Goal: Information Seeking & Learning: Learn about a topic

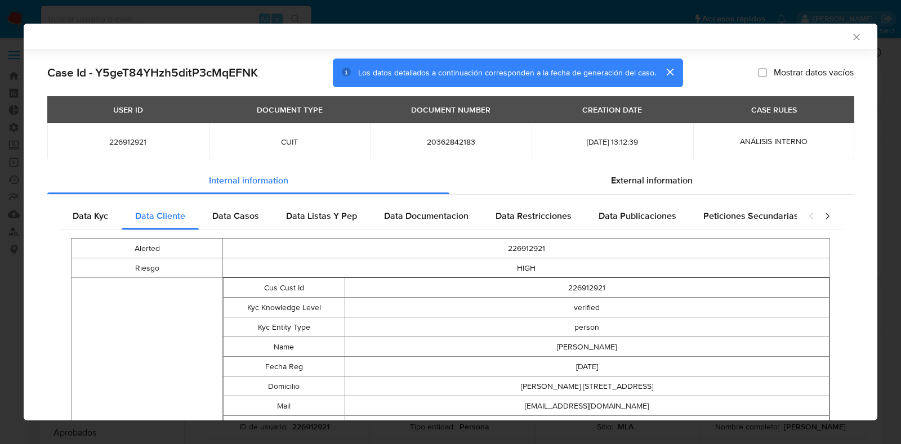
select select "10"
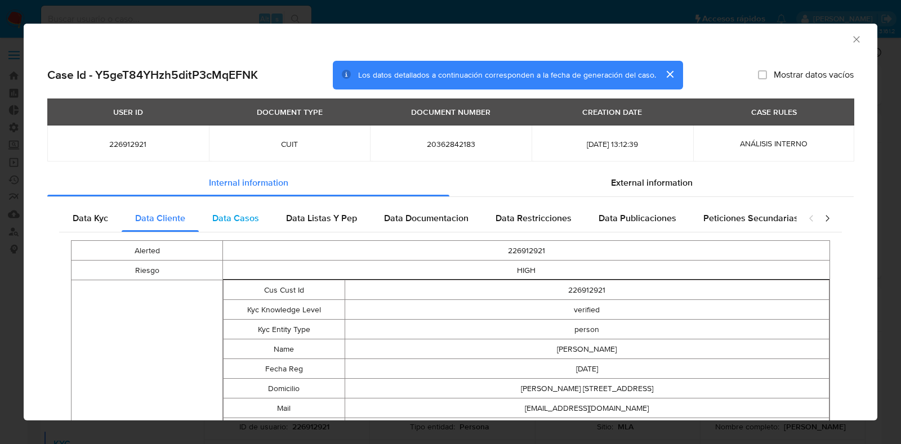
click at [233, 221] on span "Data Casos" at bounding box center [235, 218] width 47 height 13
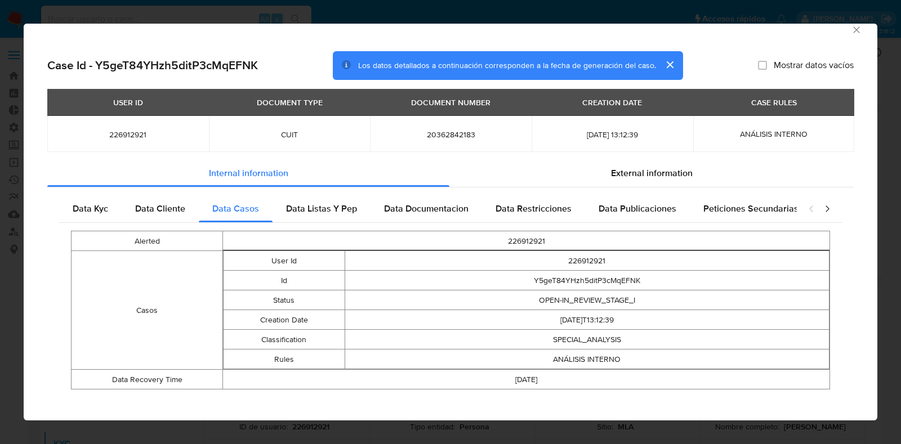
scroll to position [18, 0]
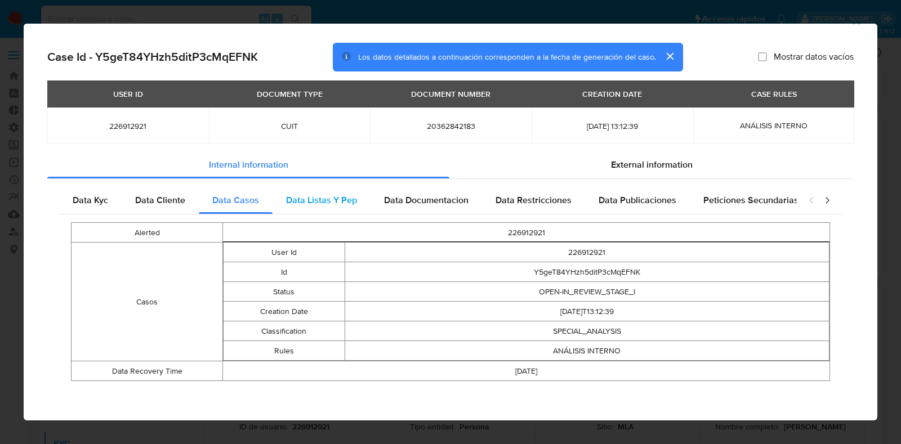
click at [336, 198] on span "Data Listas Y Pep" at bounding box center [321, 200] width 71 height 13
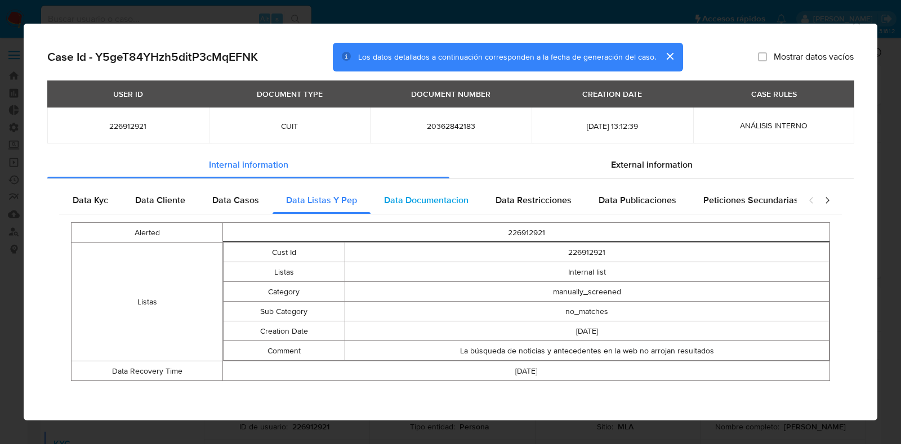
click at [404, 200] on span "Data Documentacion" at bounding box center [426, 200] width 84 height 13
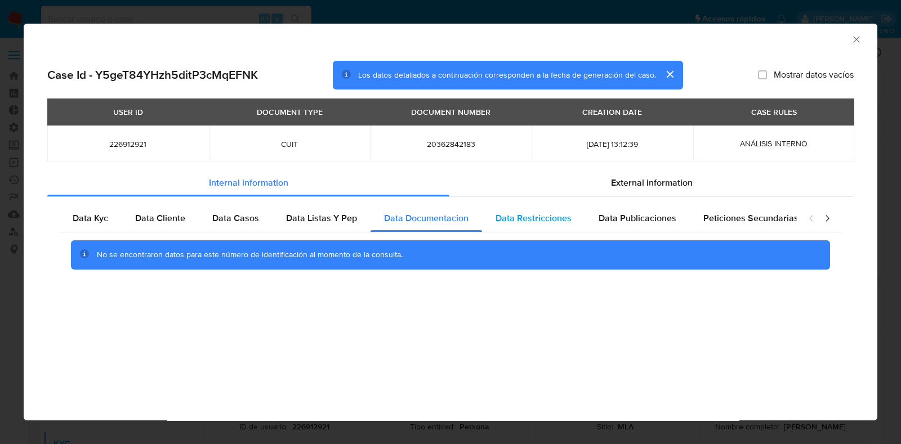
click at [524, 216] on span "Data Restricciones" at bounding box center [534, 218] width 76 height 13
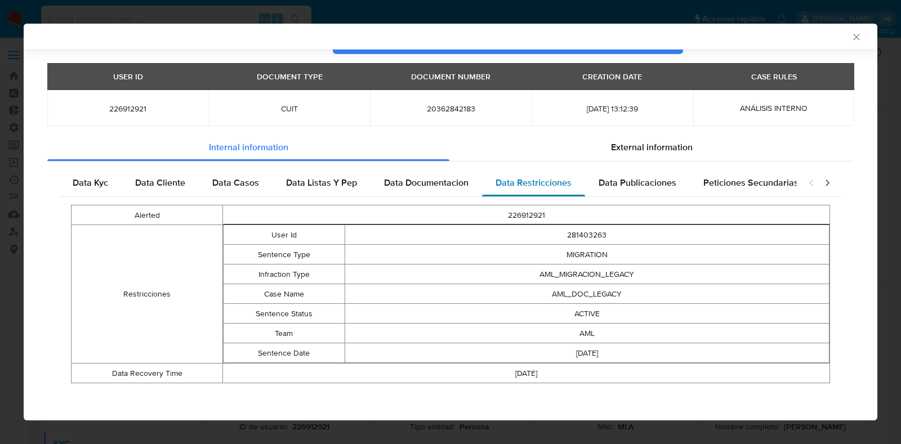
scroll to position [35, 0]
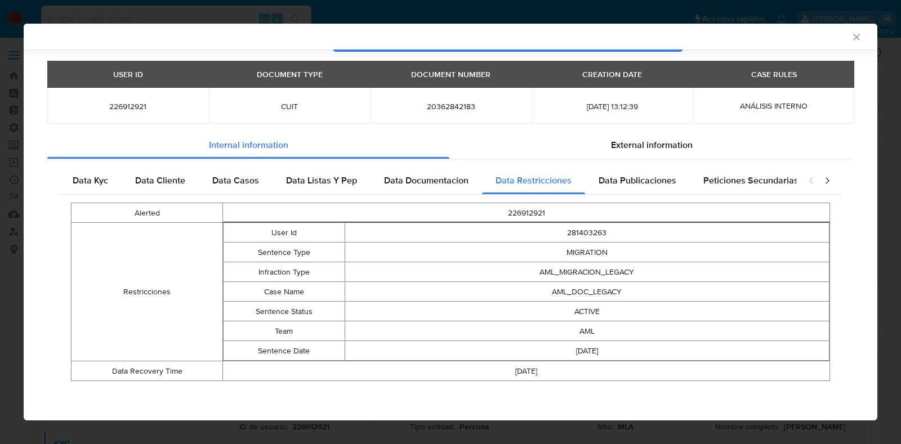
click at [603, 180] on span "Data Publicaciones" at bounding box center [638, 180] width 78 height 13
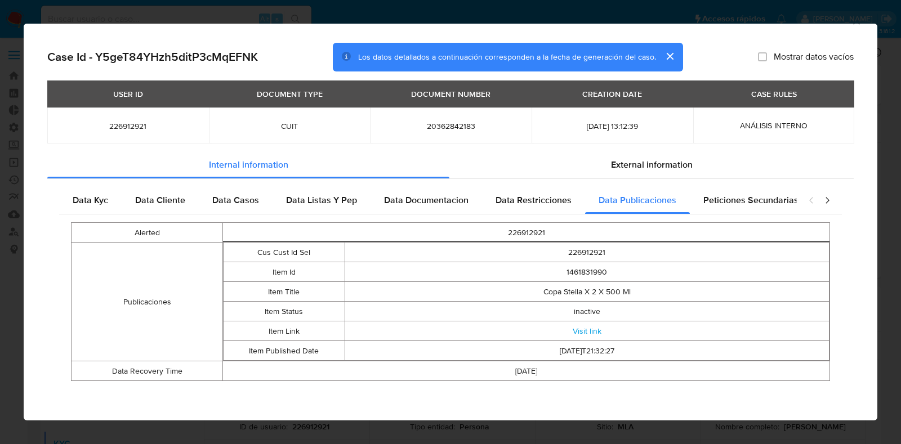
scroll to position [18, 0]
click at [716, 201] on span "Peticiones Secundarias" at bounding box center [750, 200] width 95 height 13
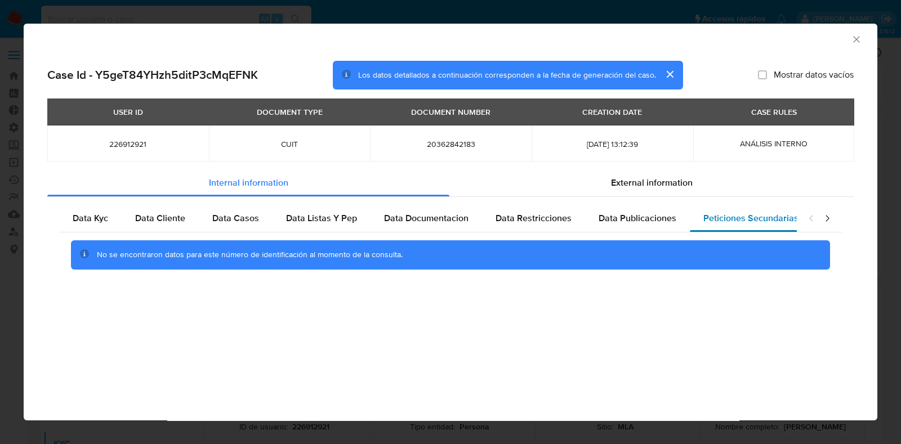
scroll to position [0, 0]
click at [831, 217] on icon "closure-recommendation-modal" at bounding box center [827, 218] width 11 height 11
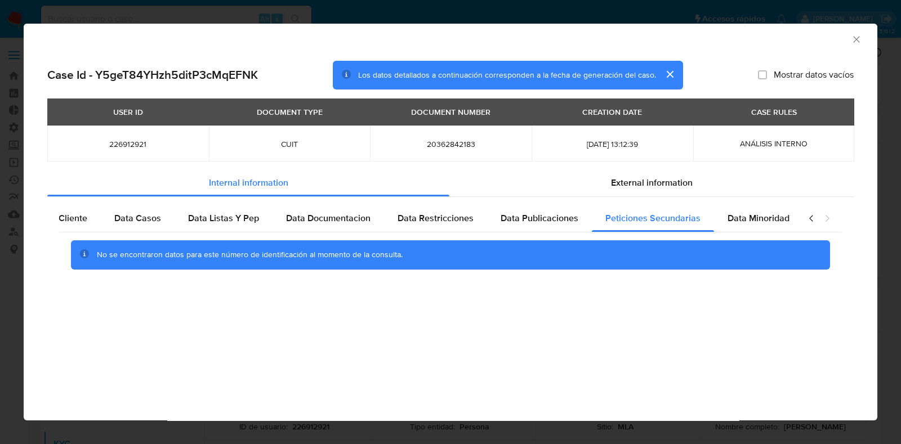
click at [831, 217] on icon "closure-recommendation-modal" at bounding box center [827, 218] width 11 height 11
click at [768, 219] on span "Data Minoridad" at bounding box center [759, 218] width 62 height 13
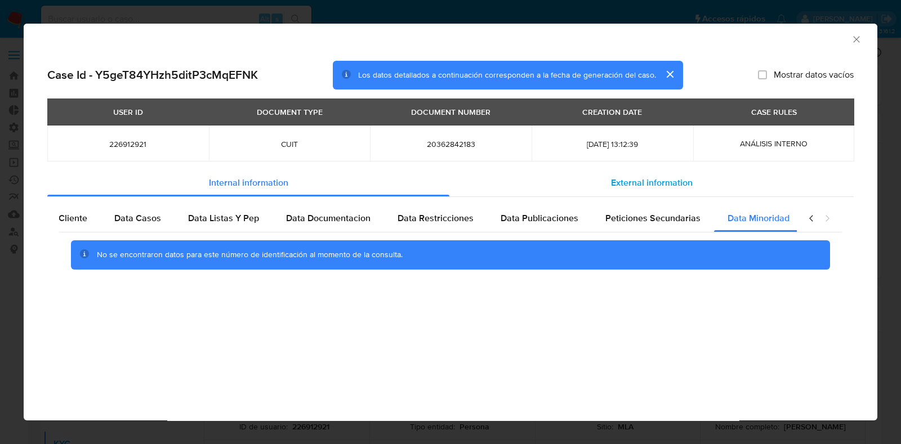
click at [649, 186] on span "External information" at bounding box center [652, 182] width 82 height 13
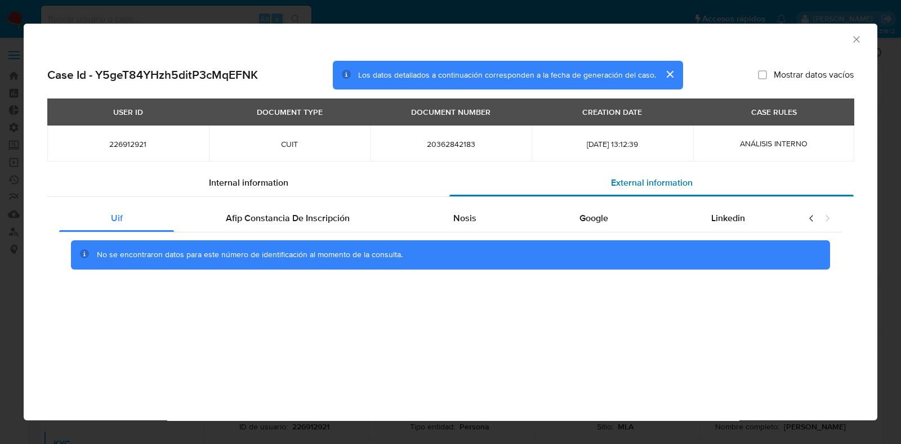
scroll to position [0, 0]
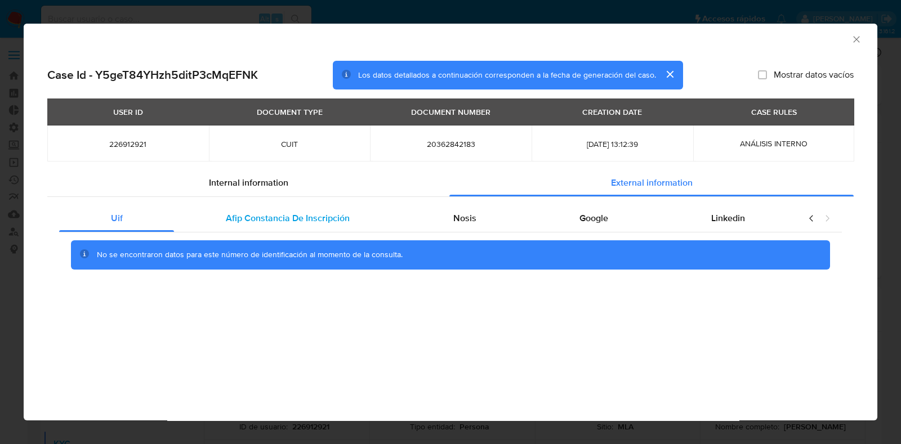
click at [265, 221] on span "Afip Constancia De Inscripción" at bounding box center [288, 218] width 124 height 13
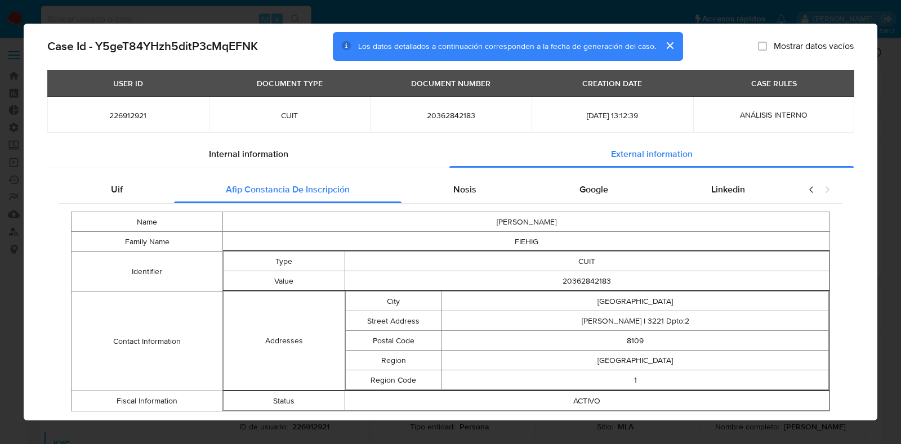
scroll to position [58, 0]
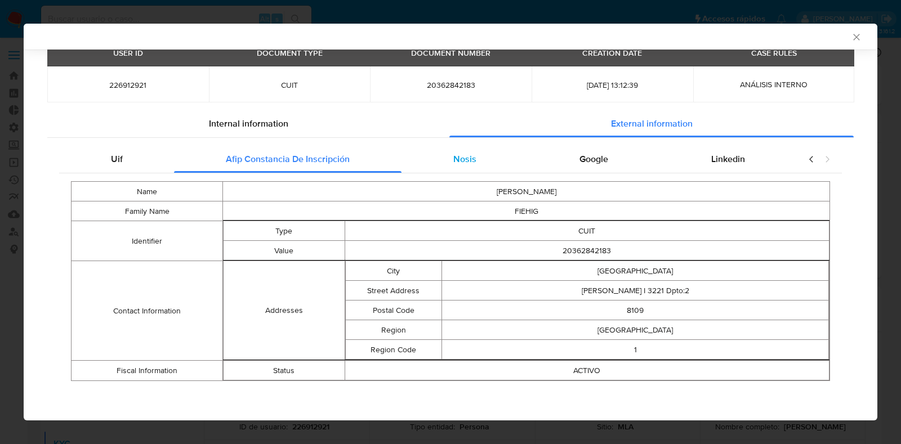
click at [469, 163] on span "Nosis" at bounding box center [464, 159] width 23 height 13
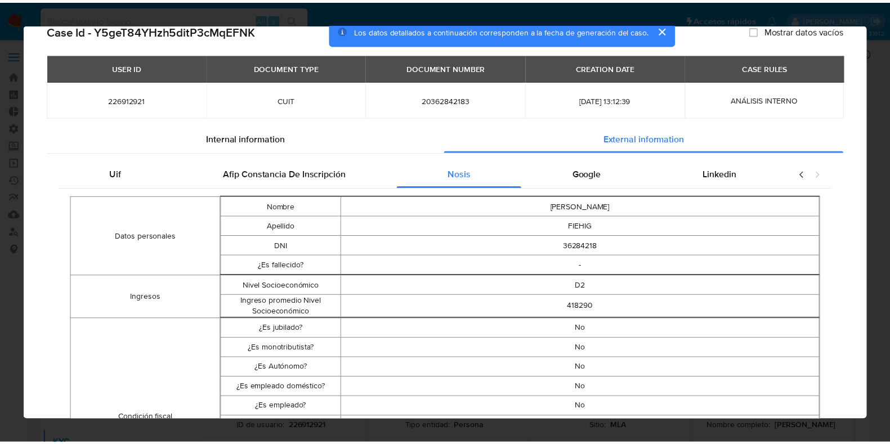
scroll to position [0, 0]
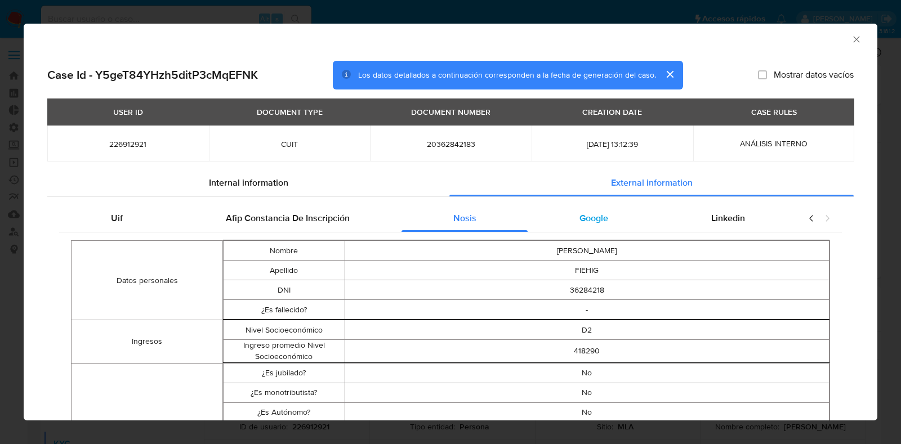
click at [603, 221] on div "Google" at bounding box center [594, 218] width 132 height 27
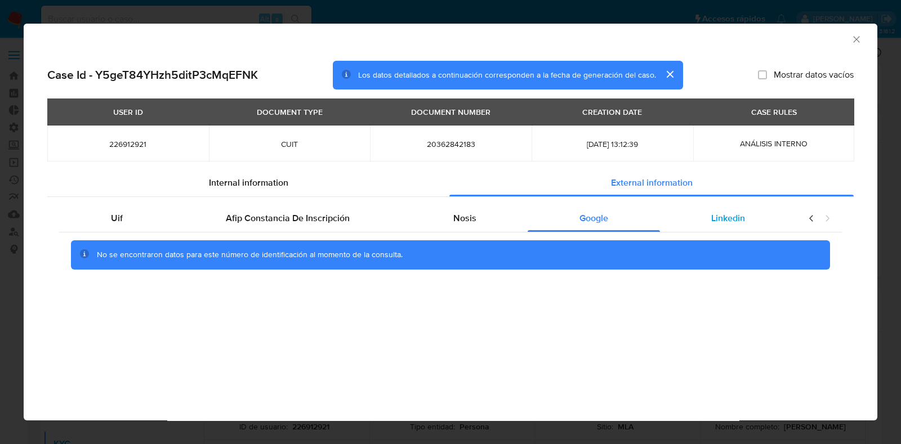
click at [720, 221] on span "Linkedin" at bounding box center [728, 218] width 34 height 13
click at [857, 39] on icon "Cerrar ventana" at bounding box center [856, 39] width 6 height 6
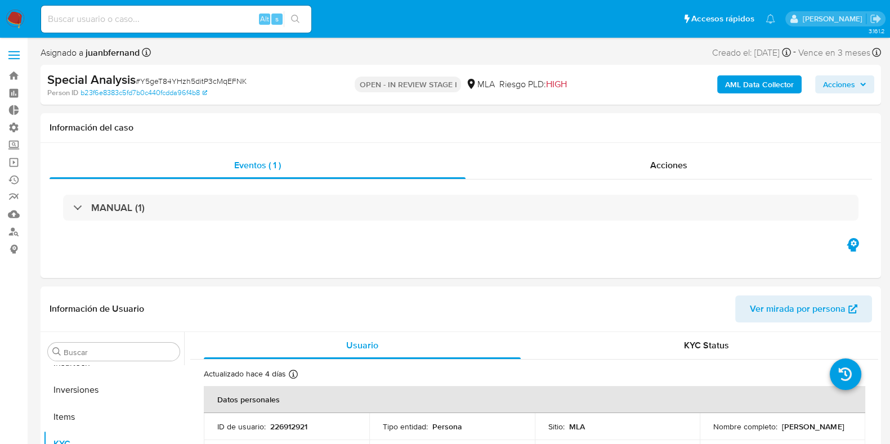
click at [858, 86] on span "Acciones" at bounding box center [844, 85] width 43 height 16
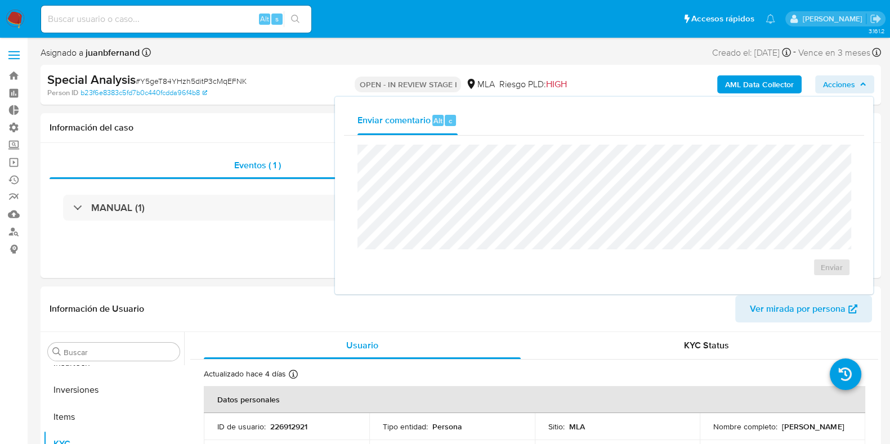
click at [601, 286] on div "Enviar comentario Alt c Enviar" at bounding box center [604, 196] width 538 height 198
click at [834, 86] on span "Acciones" at bounding box center [839, 84] width 32 height 18
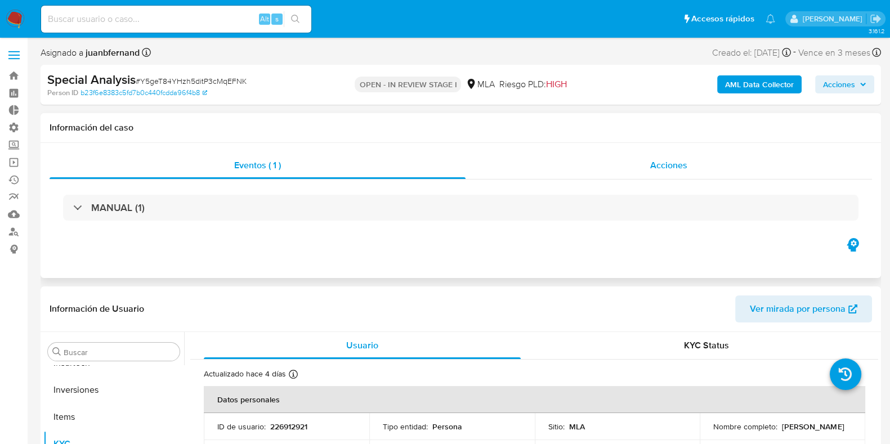
click at [675, 166] on span "Acciones" at bounding box center [669, 165] width 37 height 13
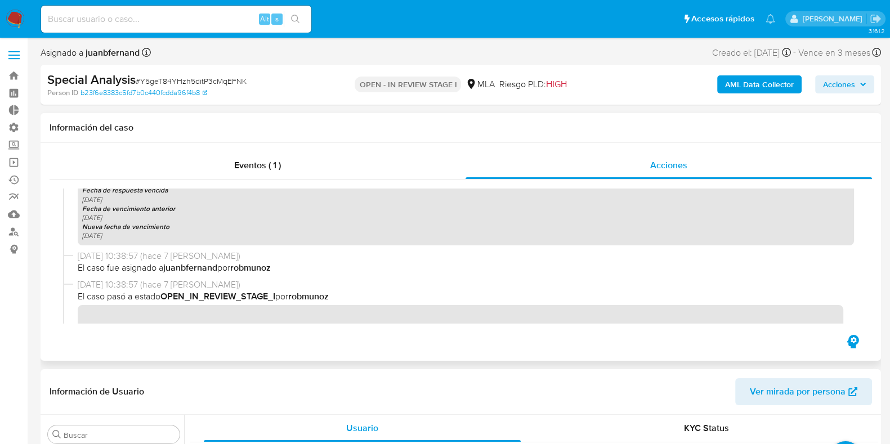
scroll to position [714, 0]
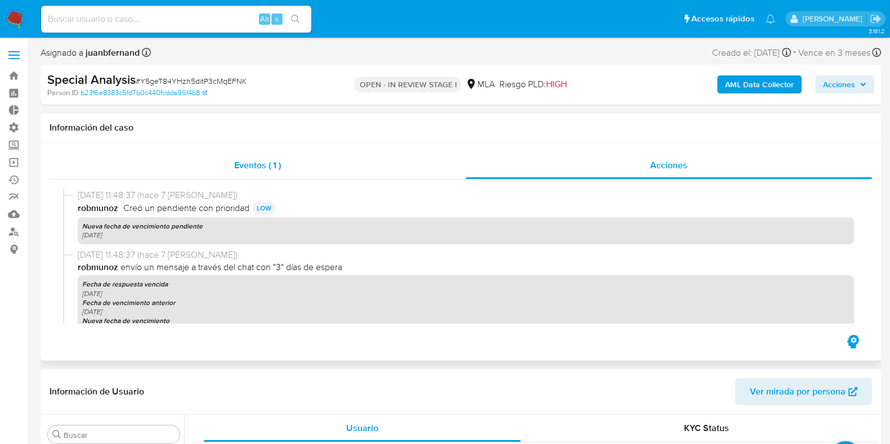
click at [268, 167] on span "Eventos ( 1 )" at bounding box center [257, 165] width 47 height 13
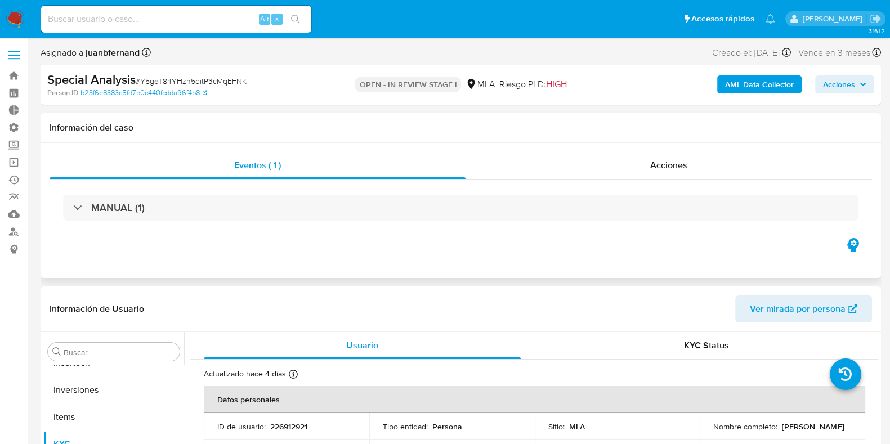
click at [855, 243] on icon "button" at bounding box center [853, 245] width 18 height 18
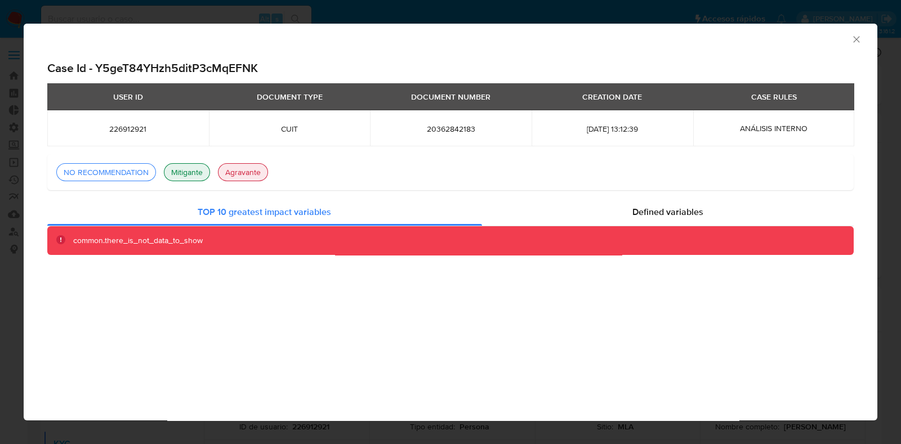
click at [856, 38] on icon "Cerrar ventana" at bounding box center [856, 39] width 11 height 11
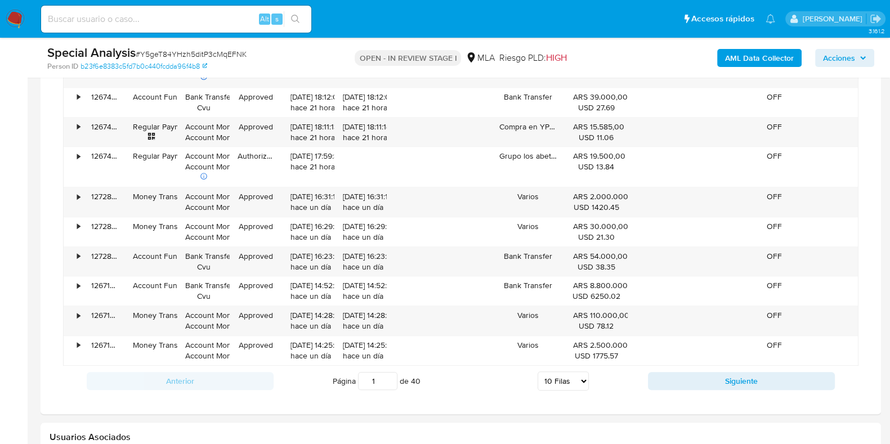
scroll to position [635, 0]
